Goal: Information Seeking & Learning: Compare options

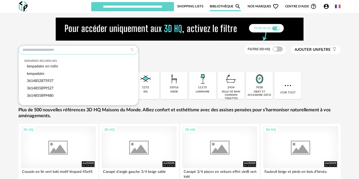
click at [101, 45] on input "text" at bounding box center [79, 49] width 120 height 9
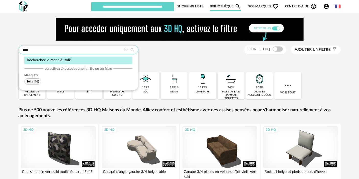
type input "****"
click at [28, 82] on span "Toli" at bounding box center [29, 81] width 5 height 3
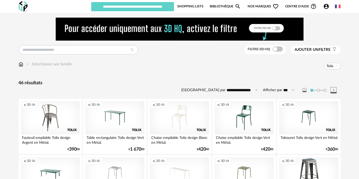
click at [185, 116] on div "Creation icon 3D IA" at bounding box center [179, 117] width 59 height 33
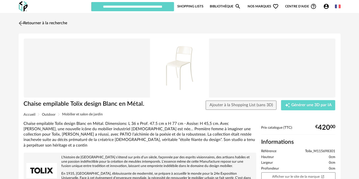
click at [59, 25] on link "Retourner à la recherche" at bounding box center [42, 23] width 50 height 11
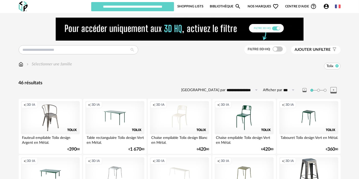
click at [337, 65] on icon at bounding box center [336, 65] width 3 height 3
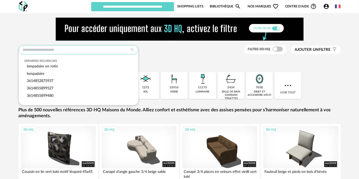
click at [61, 49] on input "text" at bounding box center [79, 49] width 120 height 9
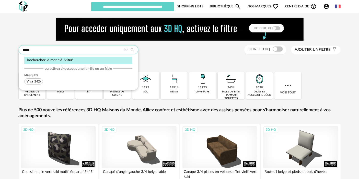
type input "*****"
click at [38, 81] on span "(142)" at bounding box center [37, 81] width 7 height 3
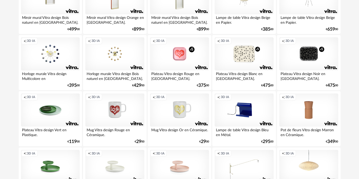
scroll to position [116, 0]
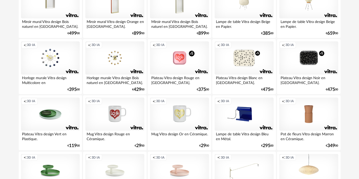
click at [244, 58] on div "Creation icon 3D IA" at bounding box center [244, 57] width 59 height 33
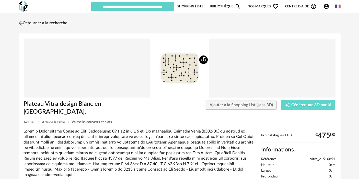
click at [63, 24] on link "Retourner à la recherche" at bounding box center [42, 23] width 50 height 11
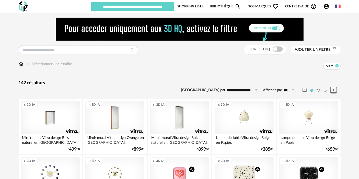
click at [337, 65] on icon at bounding box center [336, 65] width 3 height 3
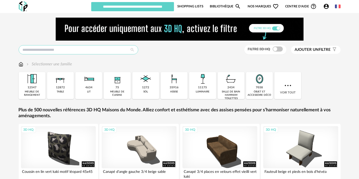
click at [69, 49] on input "text" at bounding box center [79, 49] width 120 height 9
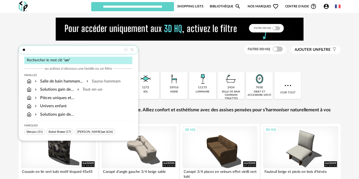
type input "*"
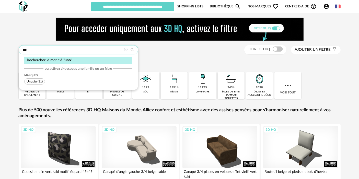
type input "***"
click at [38, 79] on span "Uno piu (31)" at bounding box center [34, 81] width 21 height 6
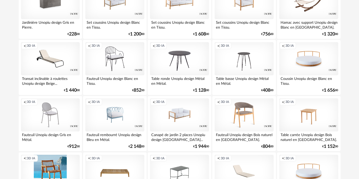
scroll to position [111, 0]
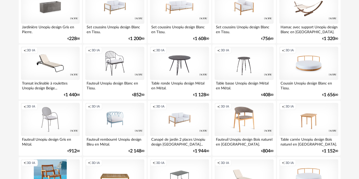
click at [169, 67] on div "Creation icon 3D IA" at bounding box center [179, 63] width 59 height 33
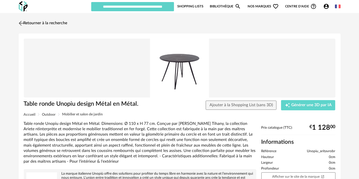
click at [52, 22] on link "Retourner à la recherche" at bounding box center [42, 23] width 50 height 11
